Goal: Book appointment/travel/reservation

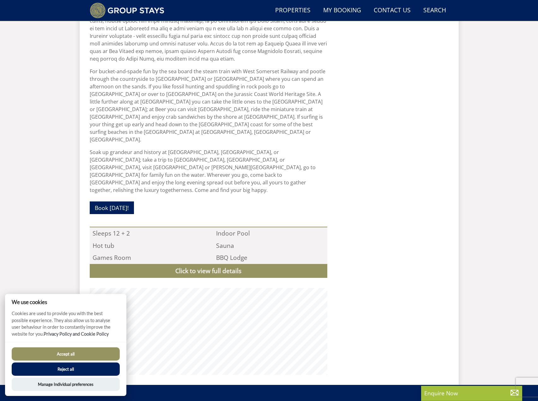
scroll to position [508, 0]
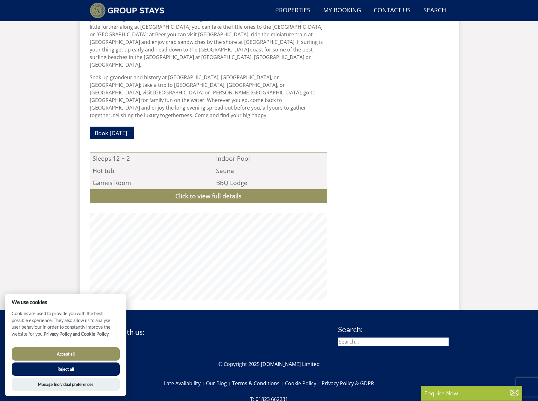
click at [67, 353] on button "Accept all" at bounding box center [66, 353] width 108 height 13
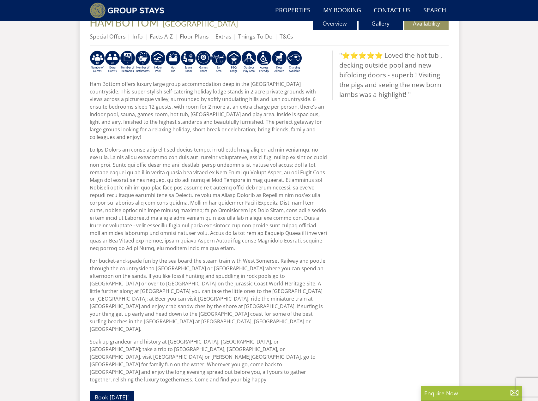
scroll to position [227, 0]
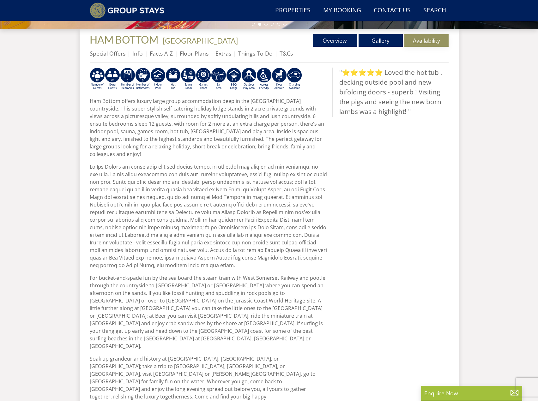
click at [423, 41] on link "Availability" at bounding box center [426, 40] width 44 height 13
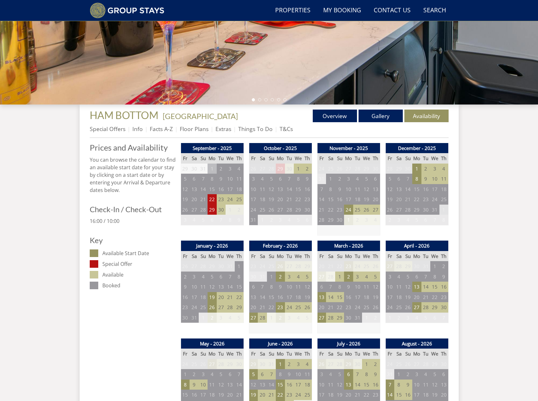
scroll to position [206, 0]
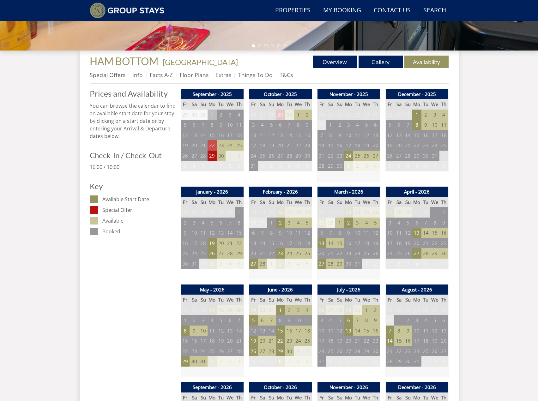
click at [209, 145] on td "22" at bounding box center [211, 145] width 9 height 10
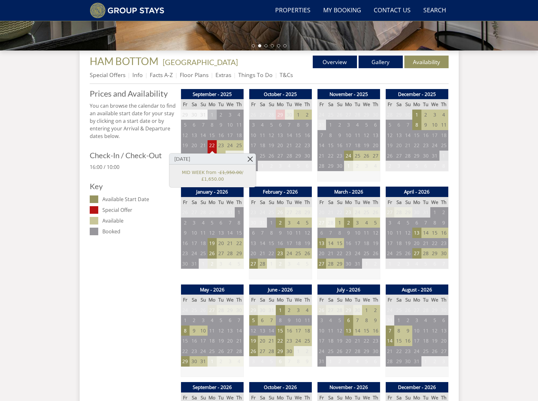
click at [248, 159] on link at bounding box center [250, 158] width 11 height 11
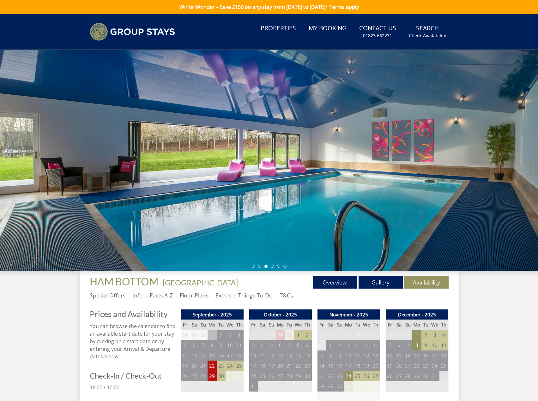
click at [384, 281] on link "Gallery" at bounding box center [380, 282] width 44 height 13
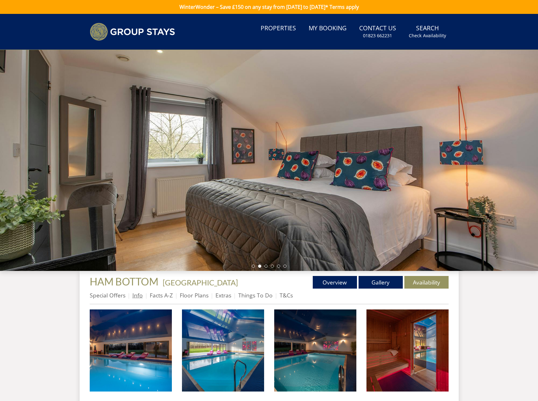
click at [139, 295] on link "Info" at bounding box center [137, 295] width 10 height 8
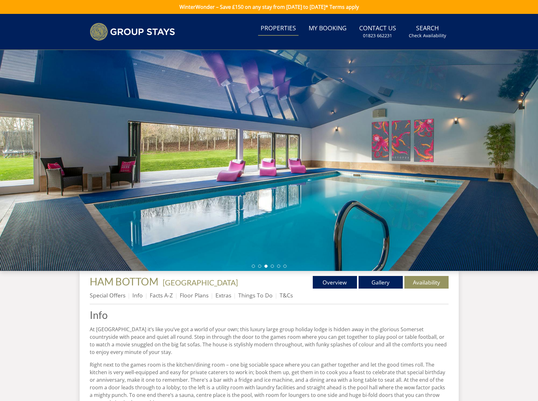
click at [277, 28] on link "Properties" at bounding box center [278, 28] width 40 height 14
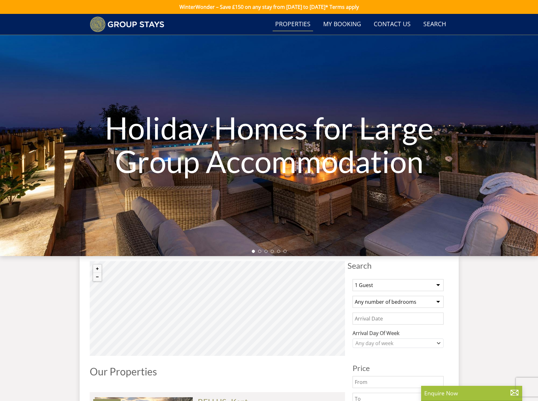
scroll to position [99, 0]
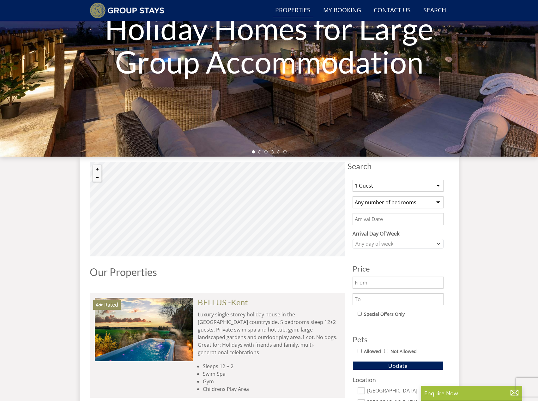
click at [439, 185] on select "1 Guest 2 Guests 3 Guests 4 Guests 5 Guests 6 Guests 7 Guests 8 Guests 9 Guests…" at bounding box center [397, 186] width 91 height 12
select select "5"
click at [352, 180] on select "1 Guest 2 Guests 3 Guests 4 Guests 5 Guests 6 Guests 7 Guests 8 Guests 9 Guests…" at bounding box center [397, 186] width 91 height 12
click at [438, 204] on select "Any number of bedrooms 4 Bedrooms 5 Bedrooms 6 Bedrooms 7 Bedrooms 8 Bedrooms 9…" at bounding box center [397, 202] width 91 height 12
select select "5"
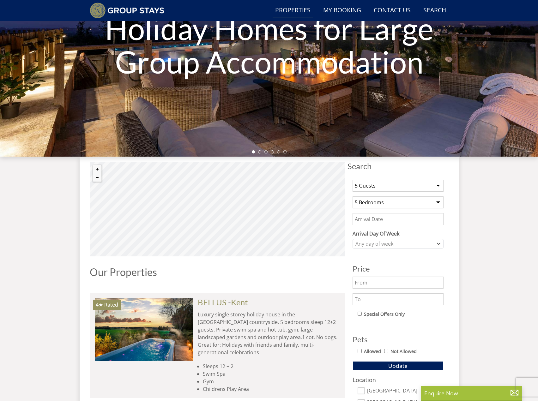
click at [352, 196] on select "Any number of bedrooms 4 Bedrooms 5 Bedrooms 6 Bedrooms 7 Bedrooms 8 Bedrooms 9…" at bounding box center [397, 202] width 91 height 12
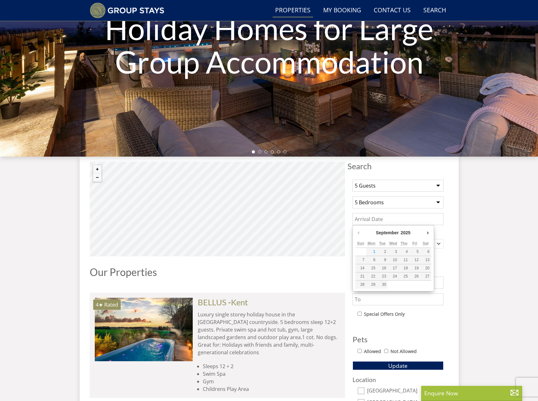
click at [404, 221] on input "Date" at bounding box center [397, 219] width 91 height 12
type input "[DATE]"
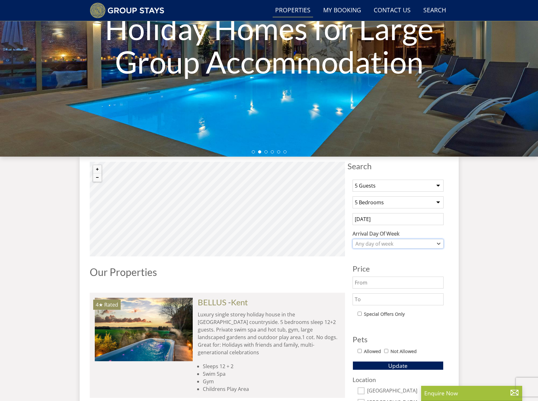
click at [427, 243] on div "Any day of week" at bounding box center [395, 243] width 82 height 7
click at [378, 257] on div "[DATE]" at bounding box center [398, 253] width 90 height 11
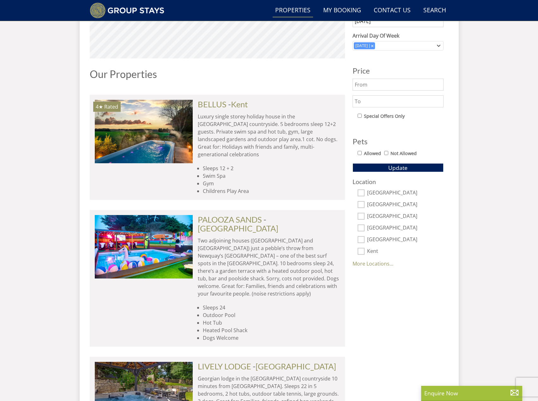
scroll to position [310, 0]
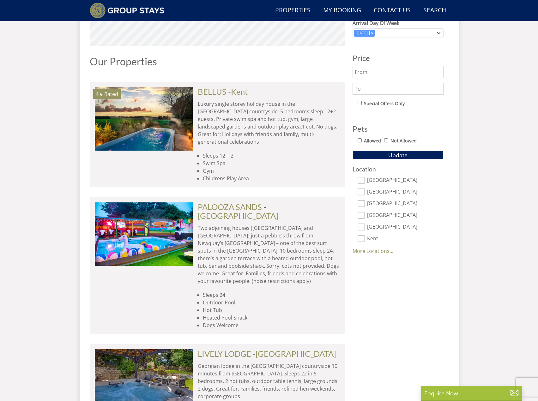
click at [383, 180] on label "[GEOGRAPHIC_DATA]" at bounding box center [405, 180] width 76 height 7
click at [364, 180] on input "[GEOGRAPHIC_DATA]" at bounding box center [360, 180] width 7 height 7
checkbox input "true"
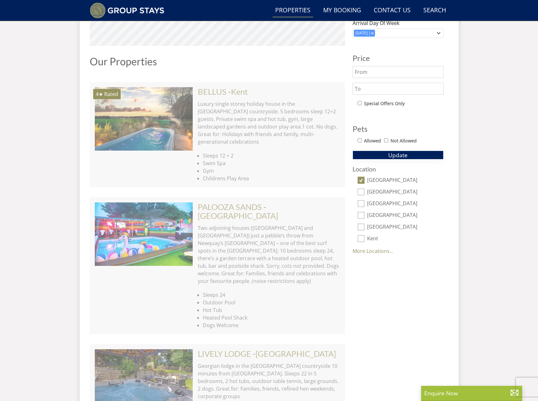
click at [412, 154] on button "Update" at bounding box center [397, 155] width 91 height 9
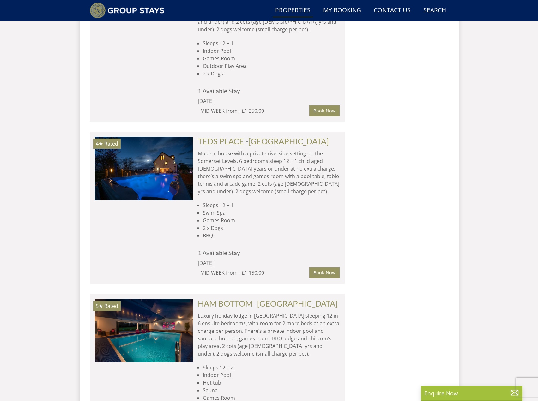
scroll to position [941, 0]
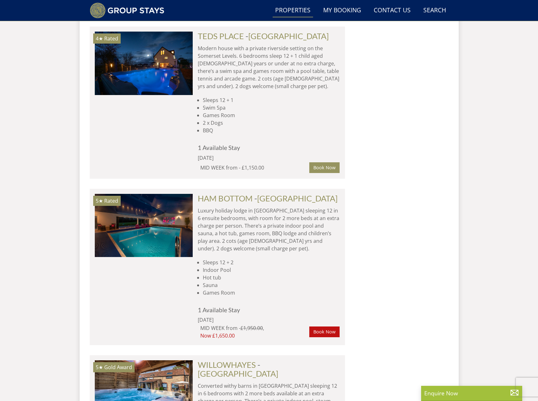
click at [250, 207] on p "Luxury holiday lodge in [GEOGRAPHIC_DATA] sleeping 12 in 6 ensuite bedrooms, wi…" at bounding box center [269, 229] width 142 height 45
click at [259, 194] on link "[GEOGRAPHIC_DATA]" at bounding box center [297, 198] width 81 height 9
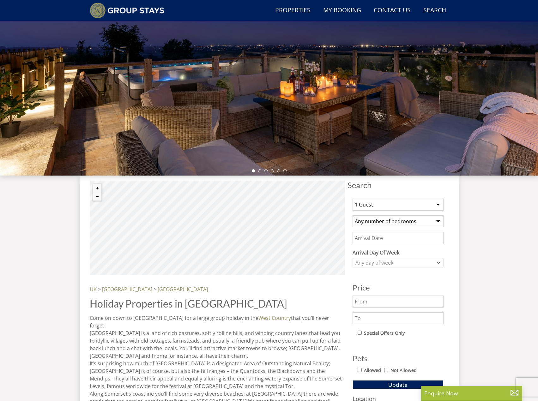
scroll to position [98, 0]
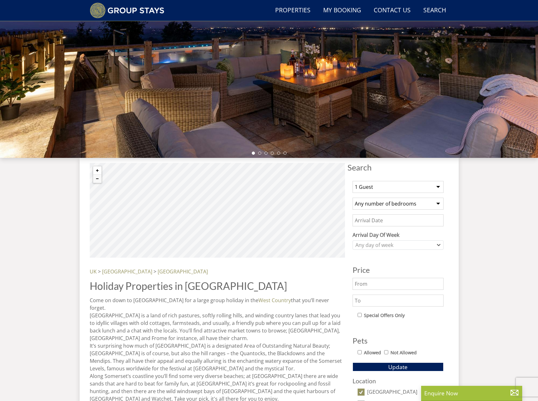
click at [98, 169] on button "Zoom in" at bounding box center [97, 170] width 8 height 8
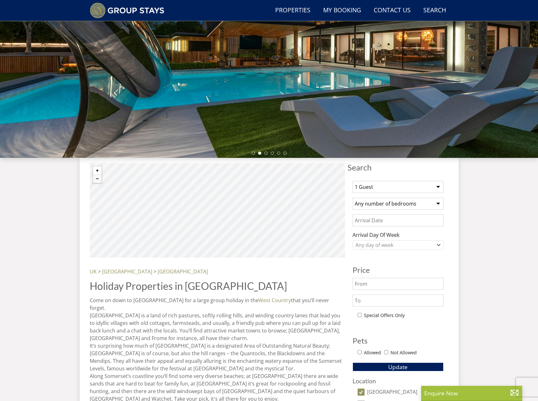
click at [100, 170] on button "Zoom in" at bounding box center [97, 170] width 8 height 8
click at [98, 170] on button "Zoom in" at bounding box center [97, 170] width 8 height 8
click at [97, 172] on button "Zoom in" at bounding box center [97, 170] width 8 height 8
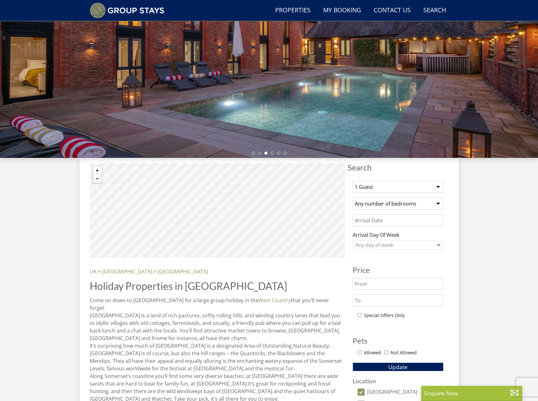
click at [99, 169] on button "Zoom in" at bounding box center [97, 170] width 8 height 8
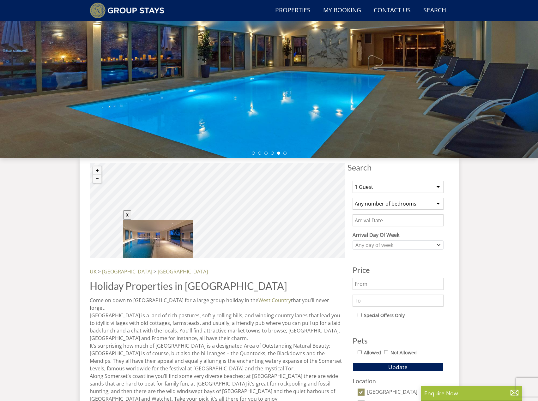
click at [224, 174] on div "© MapTiler © OpenStreetMap contributors X [PERSON_NAME] [GEOGRAPHIC_DATA] / Sle…" at bounding box center [217, 210] width 255 height 95
click at [227, 168] on div "© MapTiler © OpenStreetMap contributors X [PERSON_NAME] [GEOGRAPHIC_DATA] / Sle…" at bounding box center [217, 210] width 255 height 95
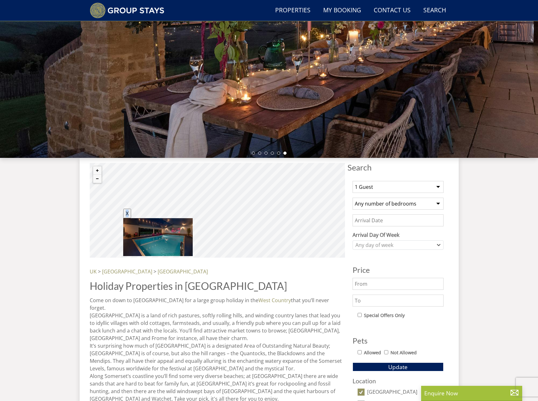
drag, startPoint x: 242, startPoint y: 218, endPoint x: 367, endPoint y: 119, distance: 159.4
click at [288, 172] on div "© MapTiler © OpenStreetMap contributors X HAM BOTTOM Somerset / Sleeps up to 12" at bounding box center [217, 210] width 255 height 95
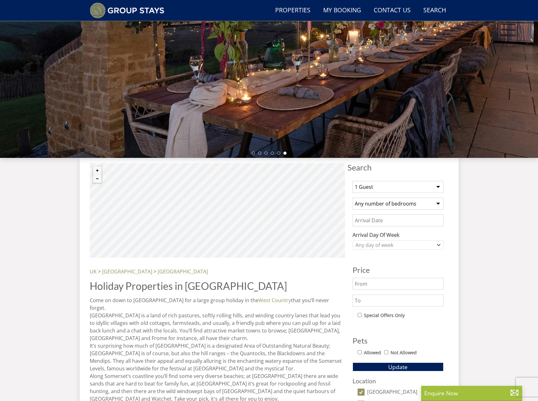
drag, startPoint x: 267, startPoint y: 214, endPoint x: 155, endPoint y: 276, distance: 128.3
